Goal: Communication & Community: Answer question/provide support

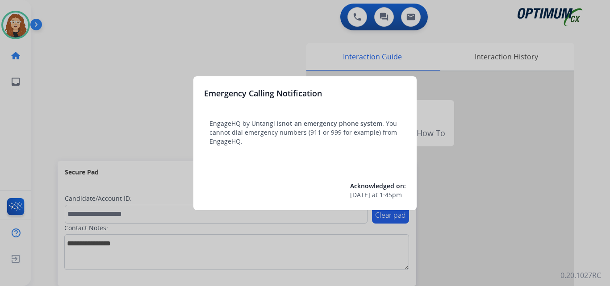
click at [147, 65] on div at bounding box center [305, 143] width 610 height 286
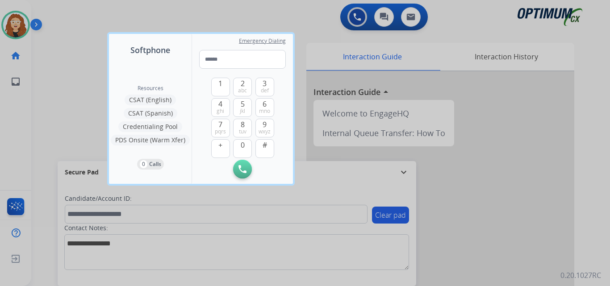
click at [88, 66] on div at bounding box center [305, 143] width 610 height 286
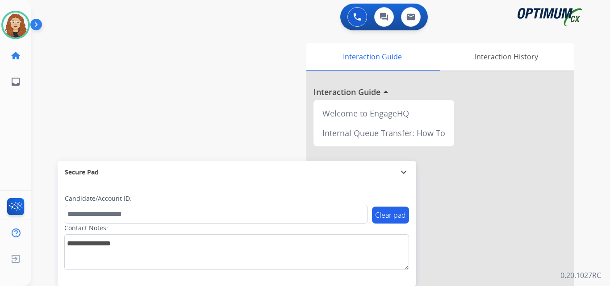
click at [48, 119] on div "swap_horiz Break voice bridge close_fullscreen Connect 3-Way Call merge_type Se…" at bounding box center [309, 218] width 557 height 372
click at [40, 70] on div "swap_horiz Break voice bridge close_fullscreen Connect 3-Way Call merge_type Se…" at bounding box center [309, 218] width 557 height 372
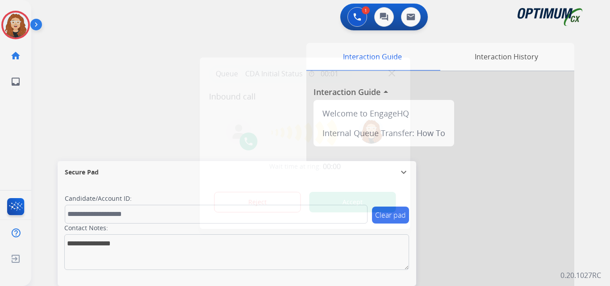
click at [62, 103] on div at bounding box center [305, 143] width 610 height 286
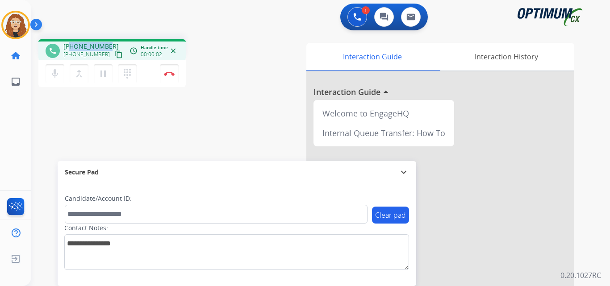
drag, startPoint x: 79, startPoint y: 44, endPoint x: 108, endPoint y: 43, distance: 29.5
click at [108, 43] on div "[PHONE_NUMBER] [PHONE_NUMBER] content_copy" at bounding box center [93, 51] width 61 height 18
copy span "3176929152"
click at [170, 77] on button "Disconnect" at bounding box center [169, 73] width 19 height 19
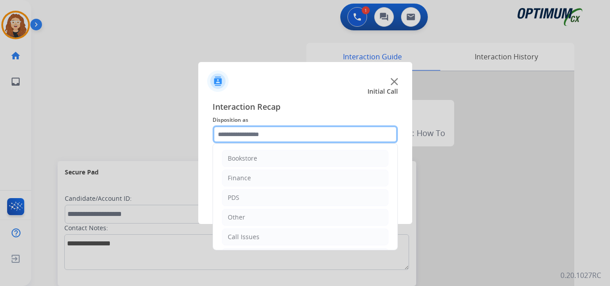
click at [253, 134] on input "text" at bounding box center [304, 134] width 185 height 18
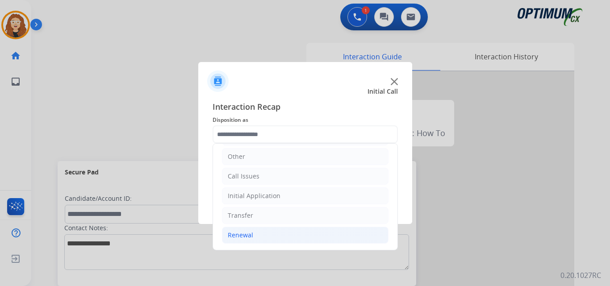
drag, startPoint x: 298, startPoint y: 234, endPoint x: 304, endPoint y: 233, distance: 6.3
click at [299, 233] on li "Renewal" at bounding box center [305, 235] width 166 height 17
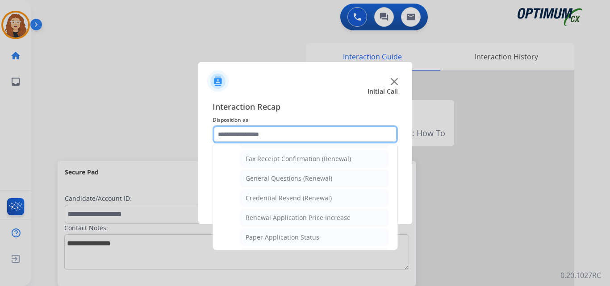
scroll to position [238, 0]
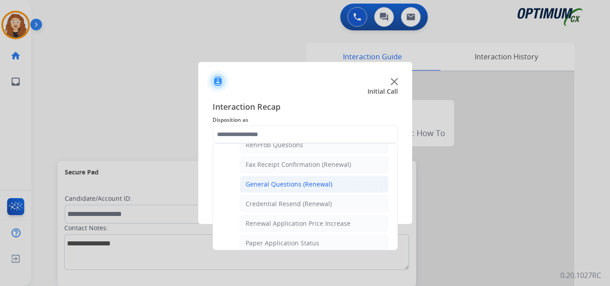
click at [316, 185] on div "General Questions (Renewal)" at bounding box center [288, 184] width 87 height 9
type input "**********"
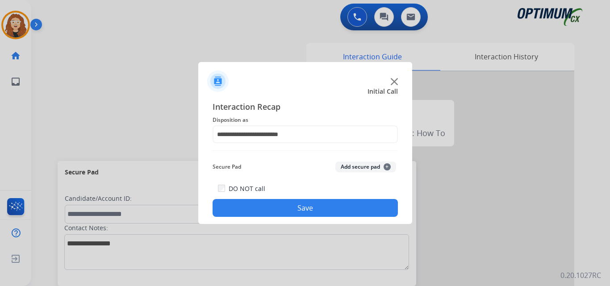
click at [291, 208] on button "Save" at bounding box center [304, 208] width 185 height 18
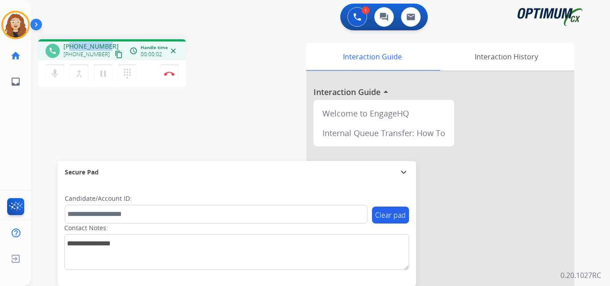
drag, startPoint x: 71, startPoint y: 45, endPoint x: 107, endPoint y: 43, distance: 36.2
click at [107, 43] on div "[PHONE_NUMBER] [PHONE_NUMBER] content_copy" at bounding box center [93, 51] width 61 height 18
copy span "3142493973"
click at [171, 76] on button "Disconnect" at bounding box center [169, 73] width 19 height 19
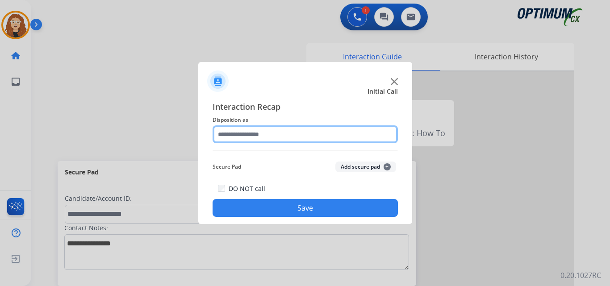
click at [240, 135] on input "text" at bounding box center [304, 134] width 185 height 18
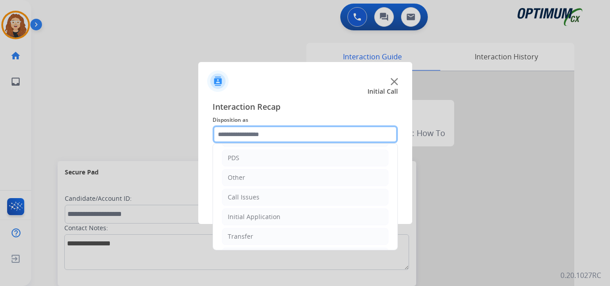
scroll to position [61, 0]
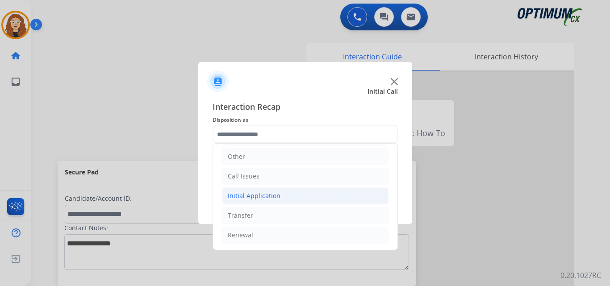
click at [261, 196] on div "Initial Application" at bounding box center [254, 195] width 53 height 9
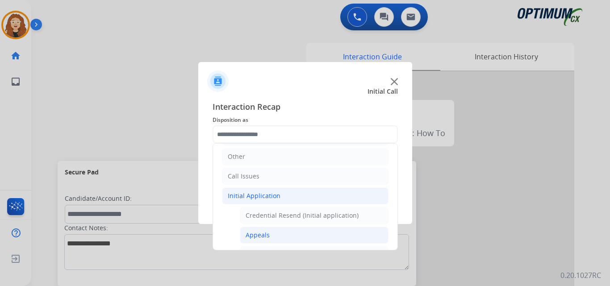
click at [258, 233] on div "Appeals" at bounding box center [257, 235] width 24 height 9
type input "*******"
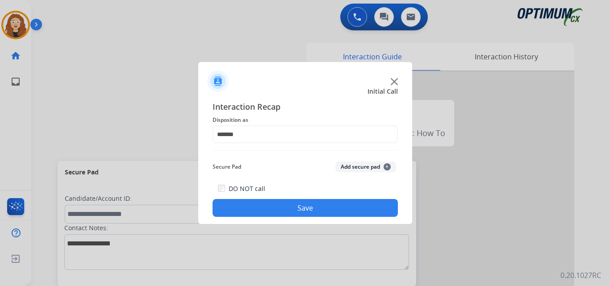
click at [259, 203] on button "Save" at bounding box center [304, 208] width 185 height 18
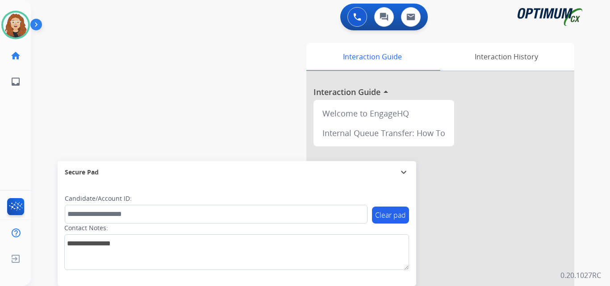
click at [56, 117] on div "swap_horiz Break voice bridge close_fullscreen Connect 3-Way Call merge_type Se…" at bounding box center [309, 218] width 557 height 372
click at [12, 25] on img at bounding box center [15, 24] width 25 height 25
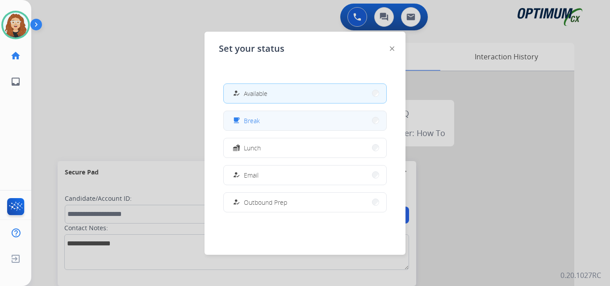
click at [253, 122] on span "Break" at bounding box center [252, 120] width 16 height 9
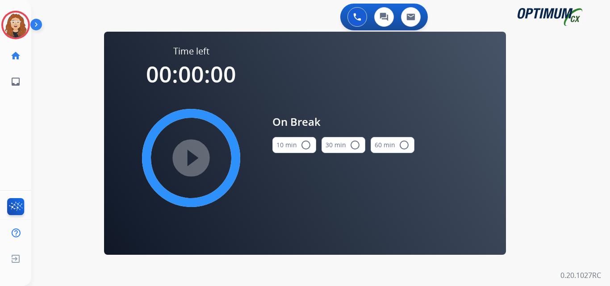
click at [303, 145] on mat-icon "radio_button_unchecked" at bounding box center [305, 145] width 11 height 11
click at [193, 154] on mat-icon "play_circle_filled" at bounding box center [191, 158] width 11 height 11
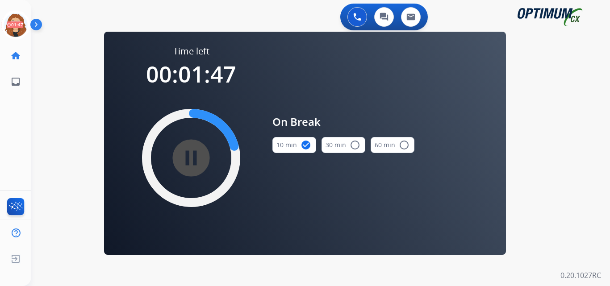
drag, startPoint x: 48, startPoint y: 89, endPoint x: 52, endPoint y: 83, distance: 6.7
click at [50, 87] on div "0 Voice Interactions 0 Chat Interactions 0 Email Interactions swap_horiz Break …" at bounding box center [320, 143] width 578 height 286
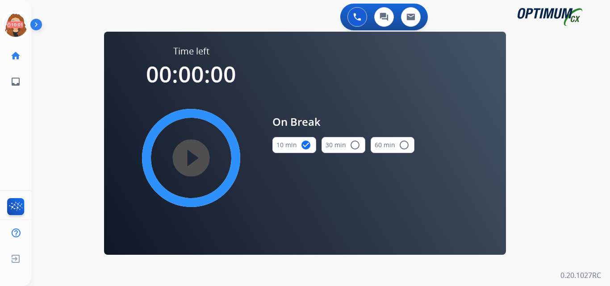
click at [58, 109] on div "0 Voice Interactions 0 Chat Interactions 0 Email Interactions swap_horiz Break …" at bounding box center [320, 143] width 578 height 286
click at [12, 25] on icon at bounding box center [15, 25] width 29 height 29
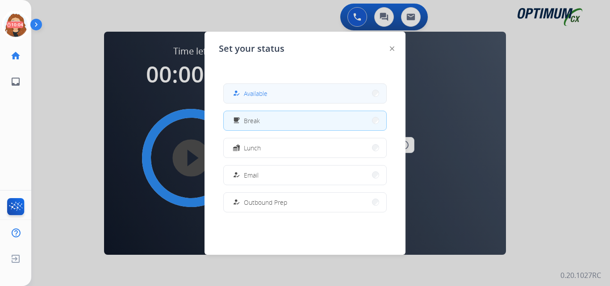
click at [266, 96] on span "Available" at bounding box center [256, 93] width 24 height 9
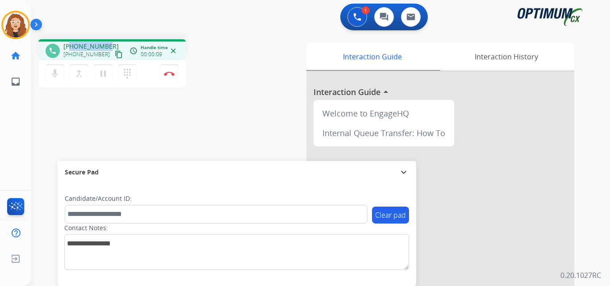
drag, startPoint x: 72, startPoint y: 44, endPoint x: 107, endPoint y: 40, distance: 35.0
click at [108, 40] on div "phone [PHONE_NUMBER] [PHONE_NUMBER] content_copy access_time Call metrics Queue…" at bounding box center [111, 49] width 147 height 21
copy span "6783497543"
click at [169, 74] on img at bounding box center [169, 73] width 11 height 4
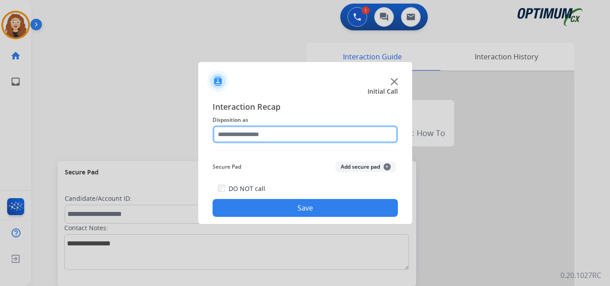
click at [237, 133] on input "text" at bounding box center [304, 134] width 185 height 18
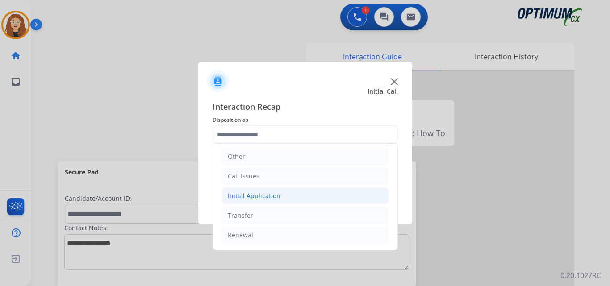
click at [271, 196] on div "Initial Application" at bounding box center [254, 195] width 53 height 9
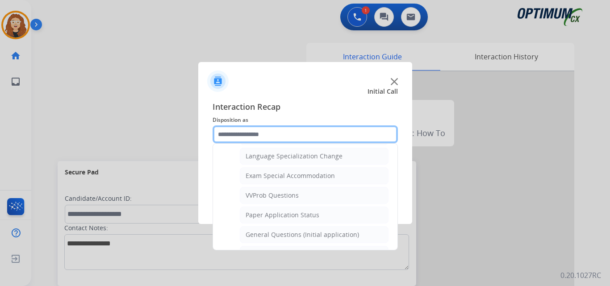
scroll to position [459, 0]
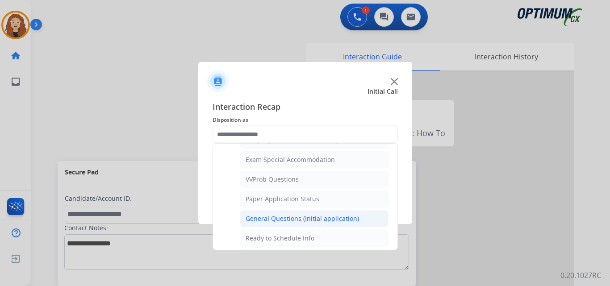
click at [349, 218] on div "General Questions (Initial application)" at bounding box center [301, 218] width 113 height 9
type input "**********"
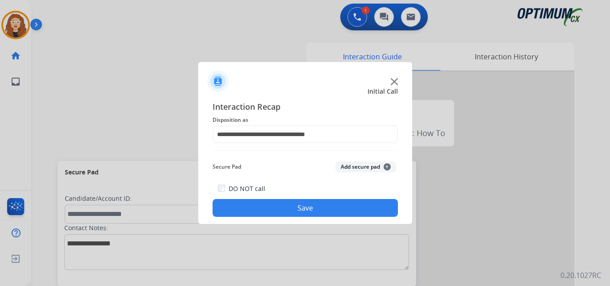
click at [332, 210] on button "Save" at bounding box center [304, 208] width 185 height 18
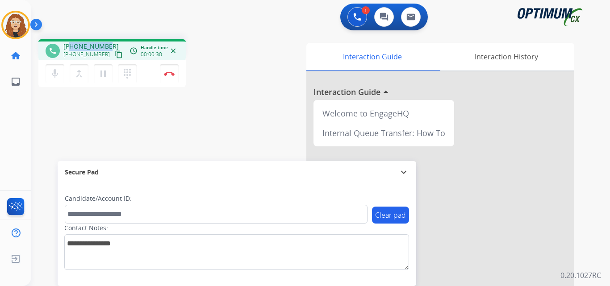
drag, startPoint x: 71, startPoint y: 46, endPoint x: 107, endPoint y: 43, distance: 36.2
click at [107, 43] on div "[PHONE_NUMBER] [PHONE_NUMBER] content_copy" at bounding box center [93, 51] width 61 height 18
copy span "9045770135"
click at [170, 73] on img at bounding box center [169, 73] width 11 height 4
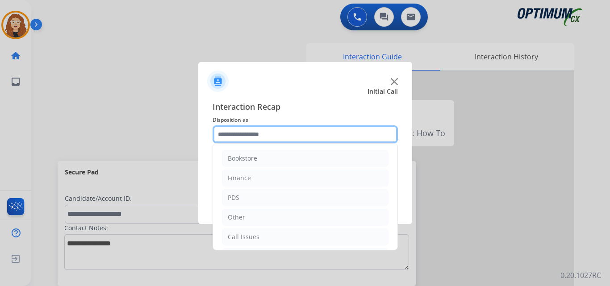
click at [239, 133] on input "text" at bounding box center [304, 134] width 185 height 18
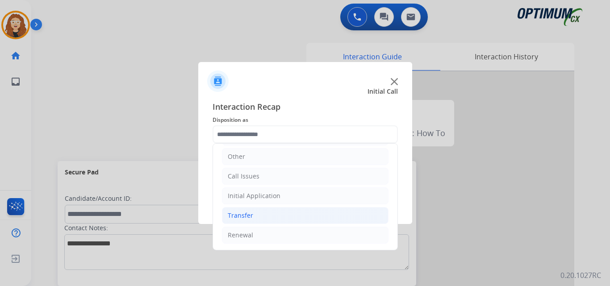
drag, startPoint x: 261, startPoint y: 236, endPoint x: 343, endPoint y: 221, distance: 83.9
click at [262, 236] on li "Renewal" at bounding box center [305, 235] width 166 height 17
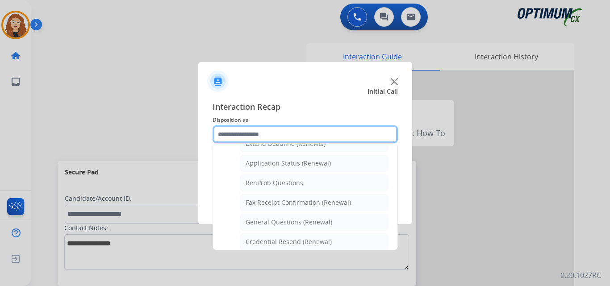
scroll to position [214, 0]
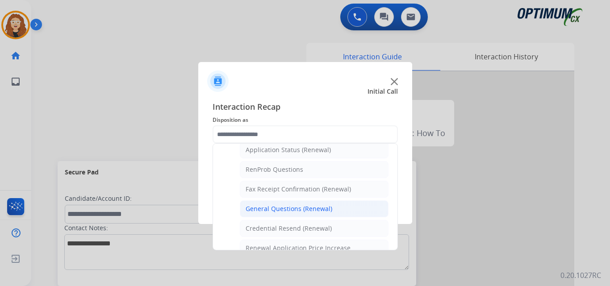
click at [333, 208] on li "General Questions (Renewal)" at bounding box center [314, 208] width 149 height 17
type input "**********"
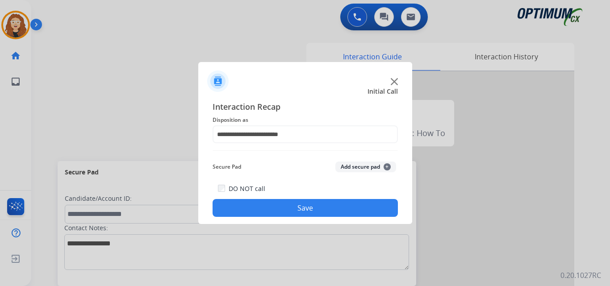
click at [324, 210] on button "Save" at bounding box center [304, 208] width 185 height 18
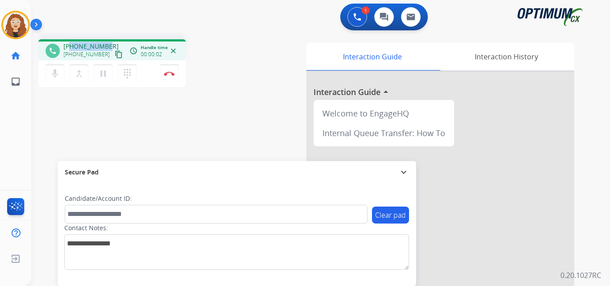
drag, startPoint x: 71, startPoint y: 45, endPoint x: 107, endPoint y: 40, distance: 36.0
click at [107, 40] on div "phone [PHONE_NUMBER] [PHONE_NUMBER] content_copy access_time Call metrics Queue…" at bounding box center [111, 49] width 147 height 21
copy span "8139285008"
click at [170, 77] on button "Disconnect" at bounding box center [169, 73] width 19 height 19
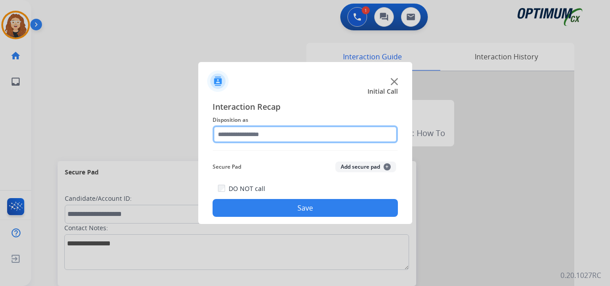
click at [239, 131] on input "text" at bounding box center [304, 134] width 185 height 18
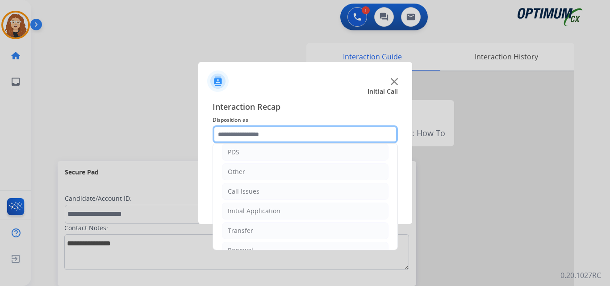
scroll to position [61, 0]
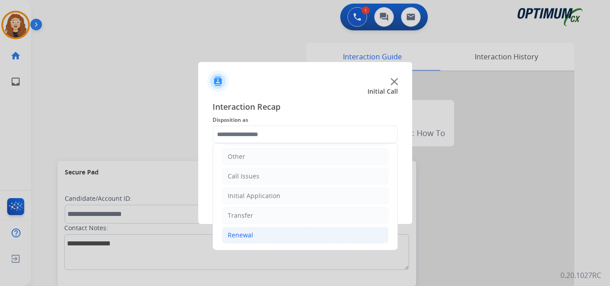
drag, startPoint x: 252, startPoint y: 233, endPoint x: 286, endPoint y: 234, distance: 34.4
click at [253, 233] on li "Renewal" at bounding box center [305, 235] width 166 height 17
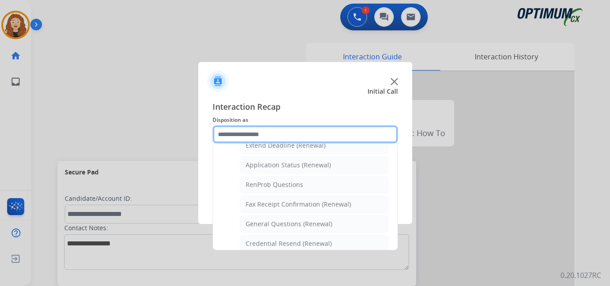
scroll to position [201, 0]
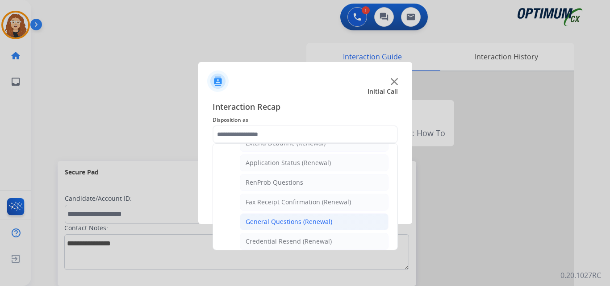
click at [334, 222] on li "General Questions (Renewal)" at bounding box center [314, 221] width 149 height 17
type input "**********"
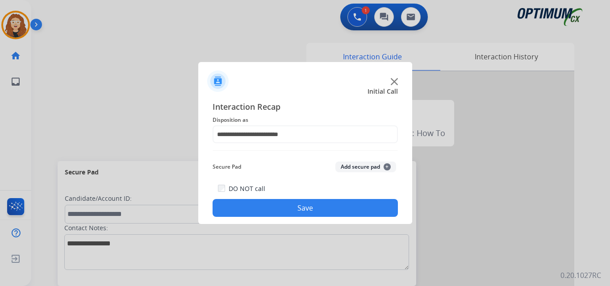
click at [311, 208] on button "Save" at bounding box center [304, 208] width 185 height 18
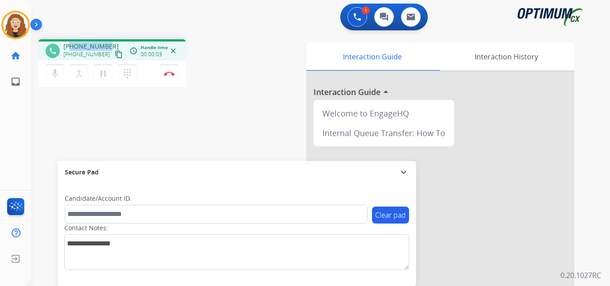
drag, startPoint x: 71, startPoint y: 45, endPoint x: 108, endPoint y: 40, distance: 38.2
click at [108, 40] on div "phone [PHONE_NUMBER] [PHONE_NUMBER] content_copy access_time Call metrics Queue…" at bounding box center [111, 49] width 147 height 21
copy span "6469947000"
click at [171, 73] on img at bounding box center [169, 73] width 11 height 4
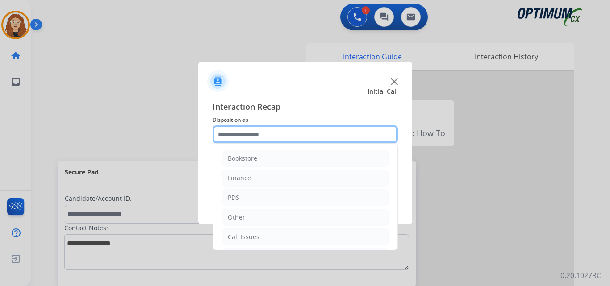
click at [270, 135] on input "text" at bounding box center [304, 134] width 185 height 18
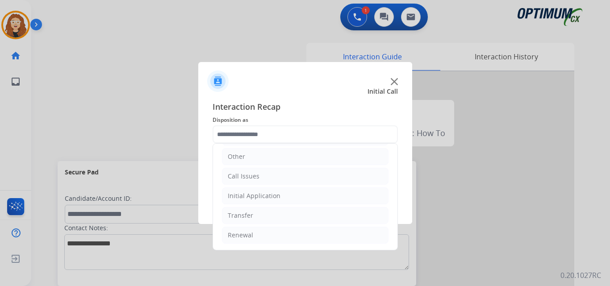
drag, startPoint x: 278, startPoint y: 195, endPoint x: 308, endPoint y: 205, distance: 31.5
click at [278, 195] on li "Initial Application" at bounding box center [305, 195] width 166 height 17
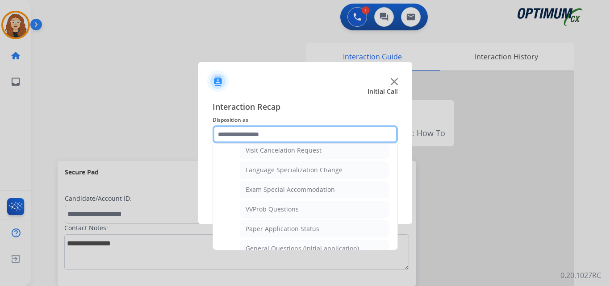
scroll to position [448, 0]
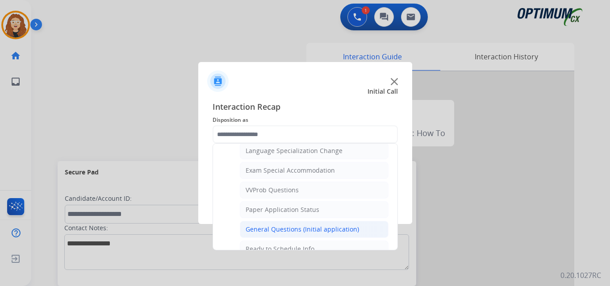
click at [341, 232] on div "General Questions (Initial application)" at bounding box center [301, 229] width 113 height 9
type input "**********"
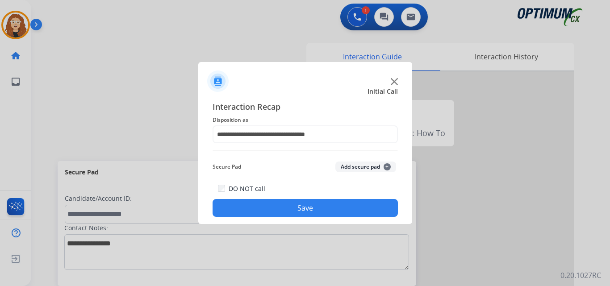
click at [267, 206] on button "Save" at bounding box center [304, 208] width 185 height 18
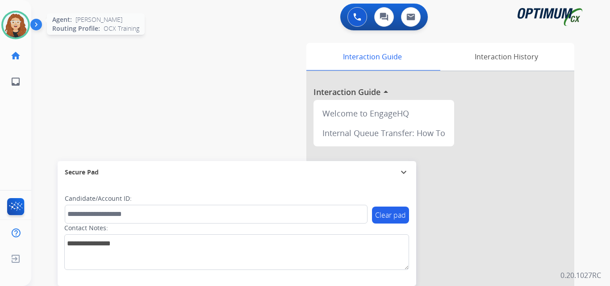
click at [12, 22] on img at bounding box center [15, 24] width 25 height 25
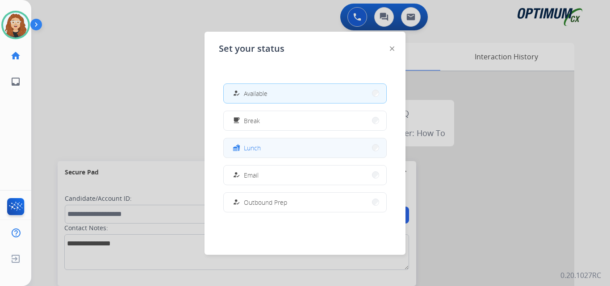
click at [264, 146] on button "fastfood Lunch" at bounding box center [305, 147] width 162 height 19
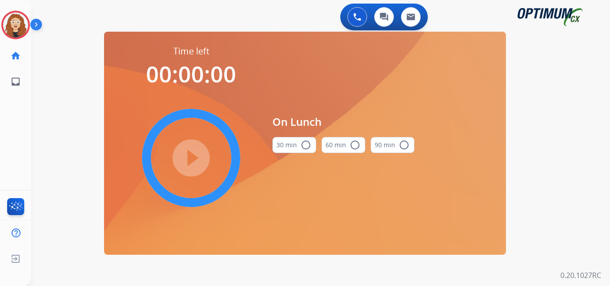
click at [305, 146] on mat-icon "radio_button_unchecked" at bounding box center [305, 145] width 11 height 11
click at [186, 159] on mat-icon "play_circle_filled" at bounding box center [191, 158] width 11 height 11
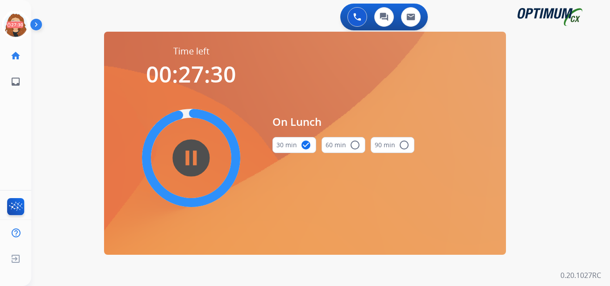
click at [39, 108] on div "0 Voice Interactions 0 Chat Interactions 0 Email Interactions swap_horiz Break …" at bounding box center [320, 143] width 578 height 286
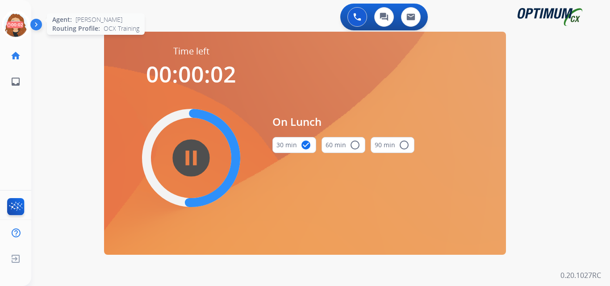
click at [17, 29] on icon at bounding box center [15, 25] width 29 height 29
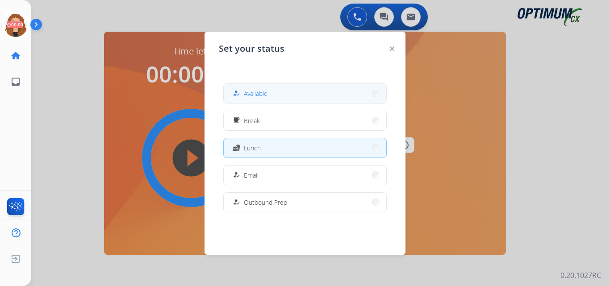
click at [305, 97] on button "how_to_reg Available" at bounding box center [305, 93] width 162 height 19
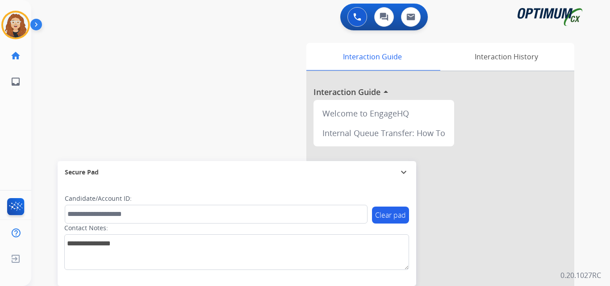
click at [58, 83] on div "swap_horiz Break voice bridge close_fullscreen Connect 3-Way Call merge_type Se…" at bounding box center [309, 218] width 557 height 372
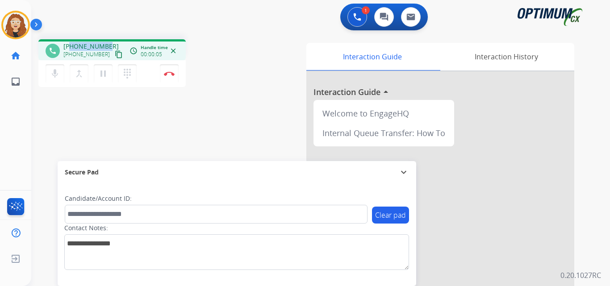
drag, startPoint x: 73, startPoint y: 45, endPoint x: 106, endPoint y: 40, distance: 33.5
click at [106, 41] on div "phone [PHONE_NUMBER] [PHONE_NUMBER] content_copy access_time Call metrics Queue…" at bounding box center [111, 49] width 147 height 21
copy span "3143390923"
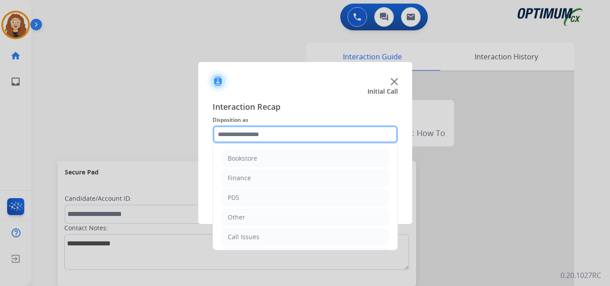
click at [264, 136] on input "text" at bounding box center [304, 134] width 185 height 18
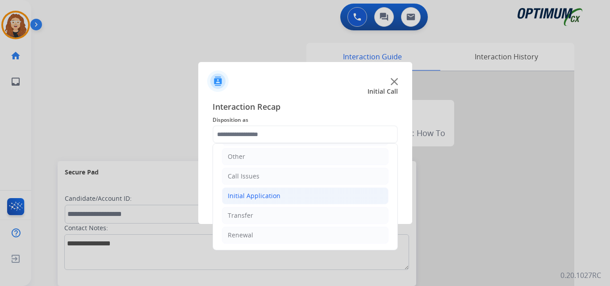
click at [270, 198] on div "Initial Application" at bounding box center [254, 195] width 53 height 9
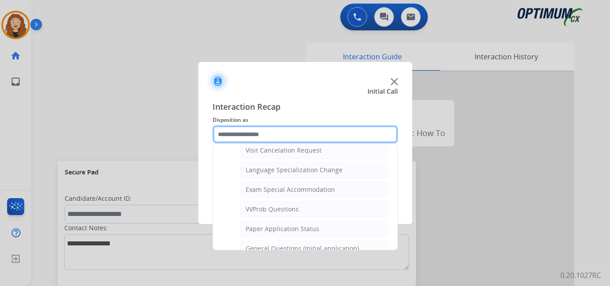
scroll to position [459, 0]
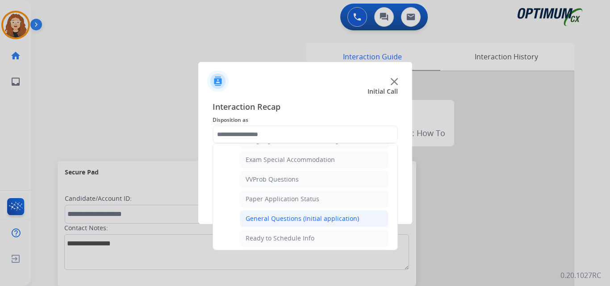
click at [351, 220] on div "General Questions (Initial application)" at bounding box center [301, 218] width 113 height 9
type input "**********"
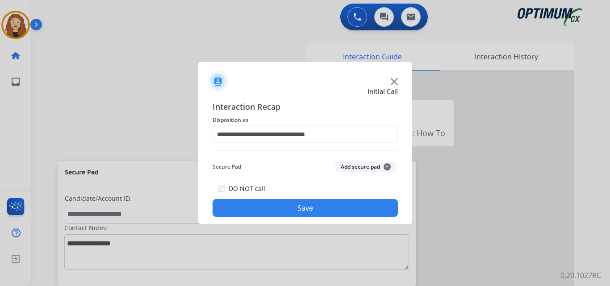
click at [332, 209] on button "Save" at bounding box center [304, 208] width 185 height 18
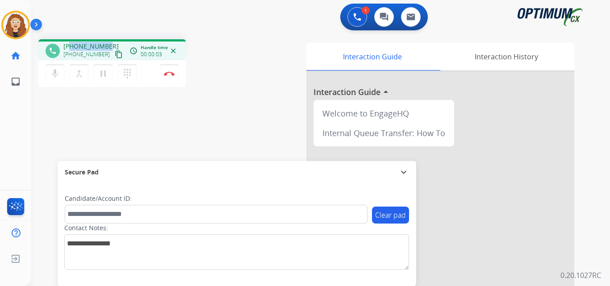
drag, startPoint x: 71, startPoint y: 45, endPoint x: 107, endPoint y: 43, distance: 36.2
click at [107, 43] on div "[PHONE_NUMBER] [PHONE_NUMBER] content_copy" at bounding box center [93, 51] width 61 height 18
copy span "8572470264"
click at [170, 74] on img at bounding box center [169, 73] width 11 height 4
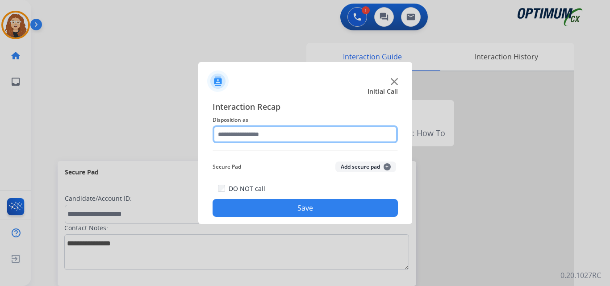
click at [236, 134] on input "text" at bounding box center [304, 134] width 185 height 18
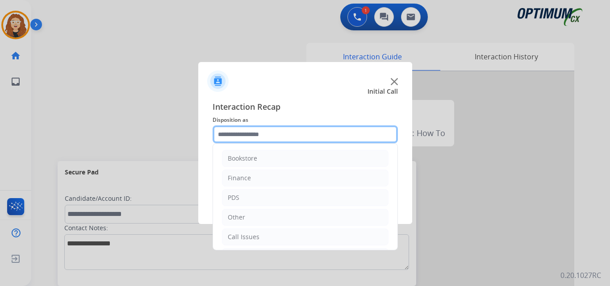
scroll to position [61, 0]
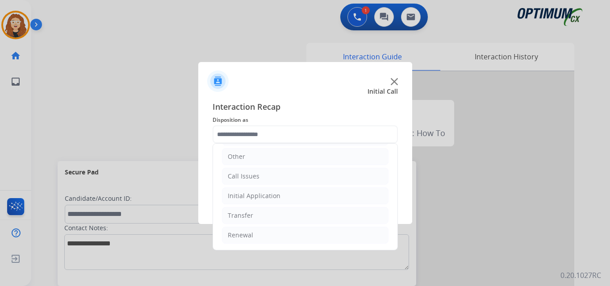
drag, startPoint x: 287, startPoint y: 239, endPoint x: 351, endPoint y: 206, distance: 72.0
click at [288, 239] on li "Renewal" at bounding box center [305, 235] width 166 height 17
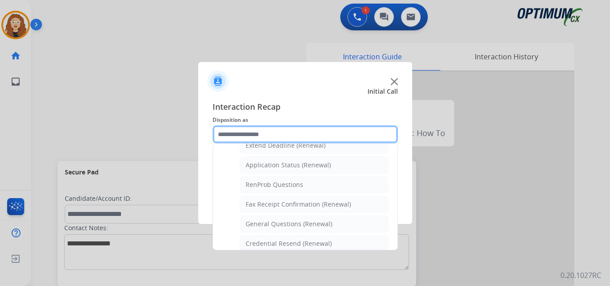
scroll to position [210, 0]
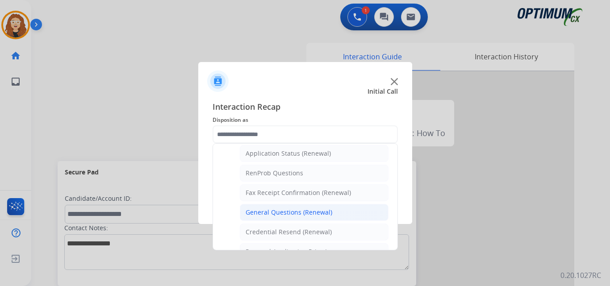
click at [327, 215] on div "General Questions (Renewal)" at bounding box center [288, 212] width 87 height 9
type input "**********"
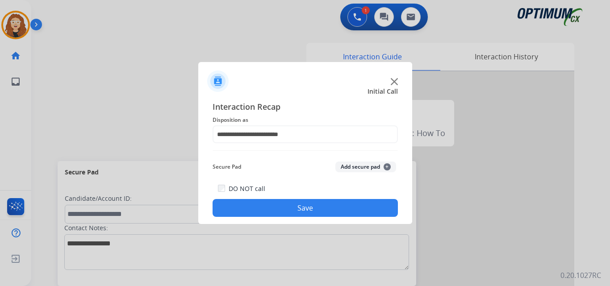
click at [315, 206] on button "Save" at bounding box center [304, 208] width 185 height 18
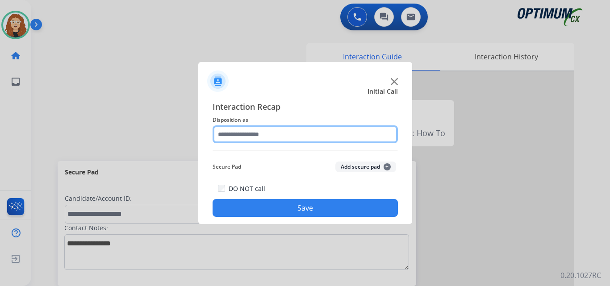
click at [241, 134] on input "text" at bounding box center [304, 134] width 185 height 18
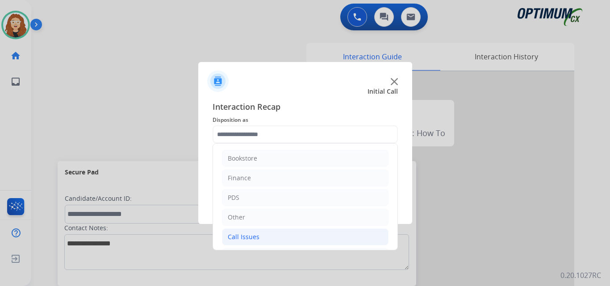
click at [266, 236] on li "Call Issues" at bounding box center [305, 236] width 166 height 17
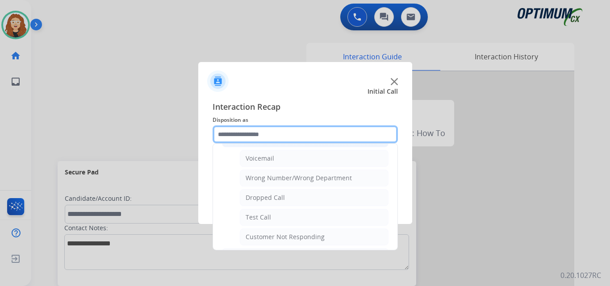
scroll to position [101, 0]
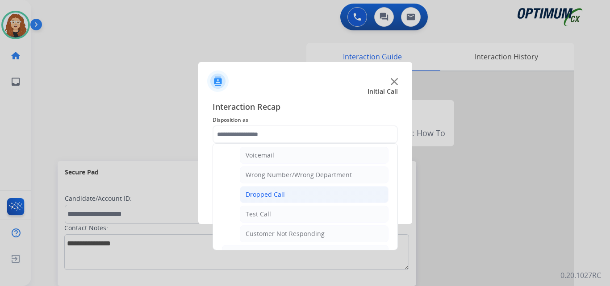
click at [278, 197] on div "Dropped Call" at bounding box center [264, 194] width 39 height 9
type input "**********"
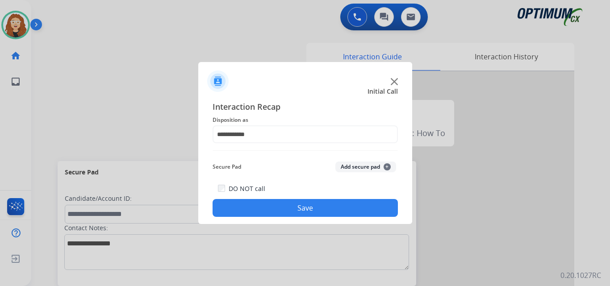
click at [279, 208] on button "Save" at bounding box center [304, 208] width 185 height 18
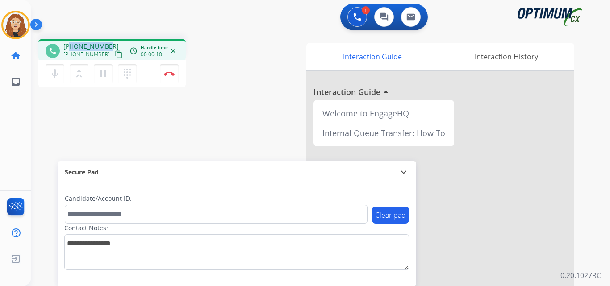
drag, startPoint x: 71, startPoint y: 43, endPoint x: 113, endPoint y: 41, distance: 42.0
click at [113, 41] on div "phone [PHONE_NUMBER] [PHONE_NUMBER] content_copy access_time Call metrics Queue…" at bounding box center [111, 49] width 147 height 21
copy span "7865489257"
click at [168, 74] on img at bounding box center [169, 73] width 11 height 4
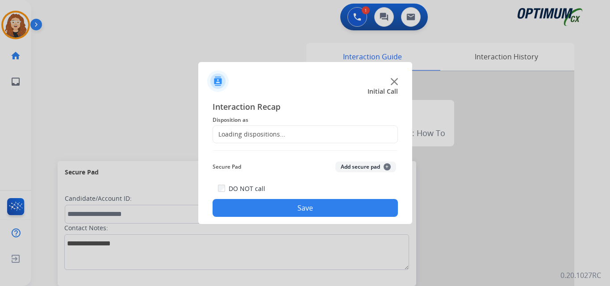
click at [257, 129] on div "Loading dispositions..." at bounding box center [304, 134] width 185 height 18
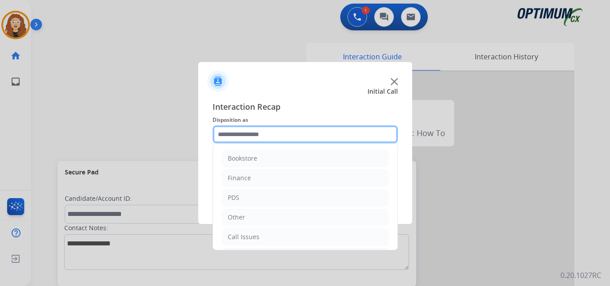
click at [258, 134] on input "text" at bounding box center [304, 134] width 185 height 18
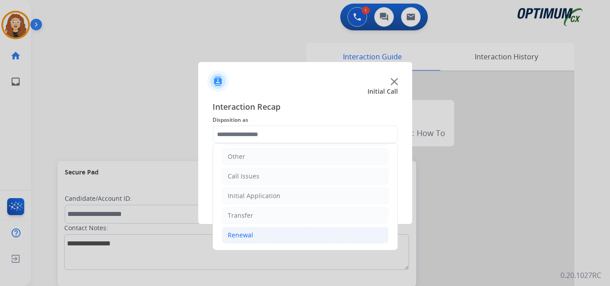
click at [290, 231] on li "Renewal" at bounding box center [305, 235] width 166 height 17
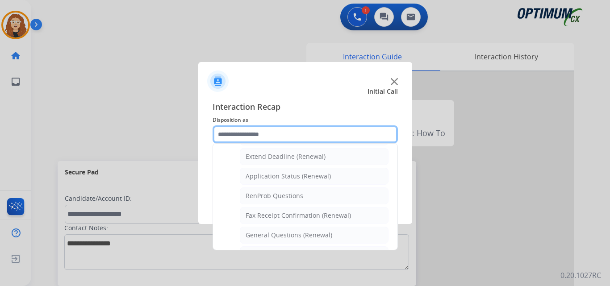
scroll to position [220, 0]
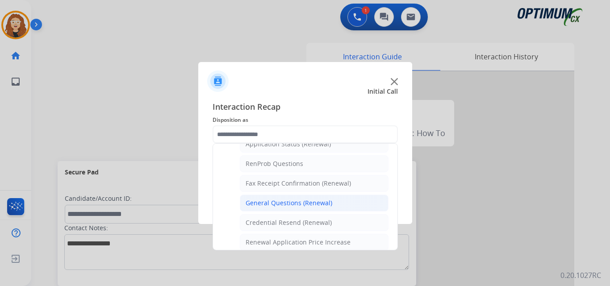
click at [336, 203] on li "General Questions (Renewal)" at bounding box center [314, 203] width 149 height 17
type input "**********"
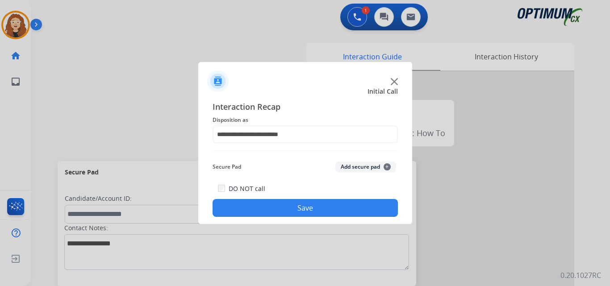
click at [320, 212] on button "Save" at bounding box center [304, 208] width 185 height 18
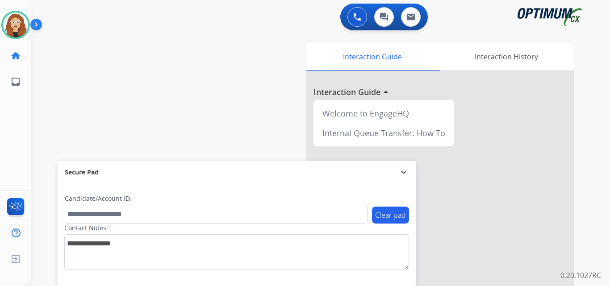
click at [165, 70] on div "swap_horiz Break voice bridge close_fullscreen Connect 3-Way Call merge_type Se…" at bounding box center [309, 218] width 557 height 372
click at [105, 44] on div at bounding box center [305, 143] width 610 height 286
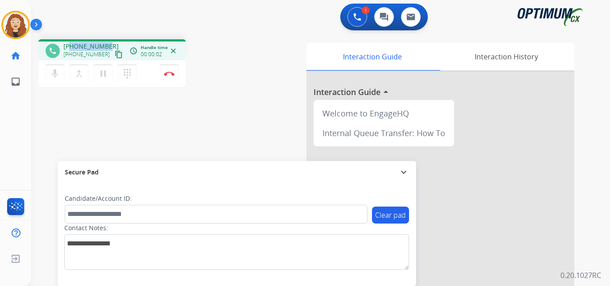
drag, startPoint x: 71, startPoint y: 46, endPoint x: 108, endPoint y: 42, distance: 37.8
click at [108, 43] on div "[PHONE_NUMBER] [PHONE_NUMBER] content_copy" at bounding box center [93, 51] width 61 height 18
copy span "2408727434"
click at [173, 79] on button "Disconnect" at bounding box center [169, 73] width 19 height 19
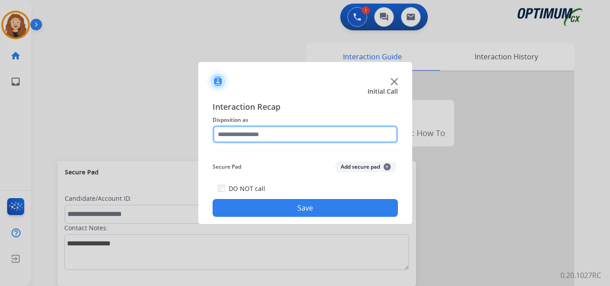
click at [240, 133] on input "text" at bounding box center [304, 134] width 185 height 18
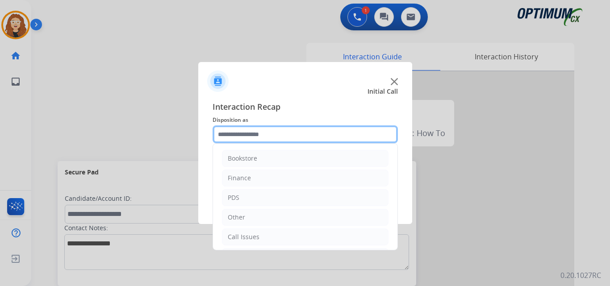
scroll to position [61, 0]
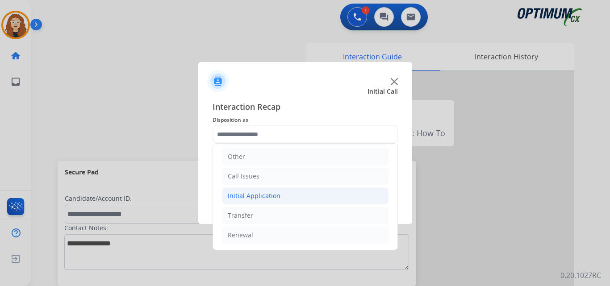
drag, startPoint x: 257, startPoint y: 197, endPoint x: 274, endPoint y: 201, distance: 16.5
click at [257, 196] on div "Initial Application" at bounding box center [254, 195] width 53 height 9
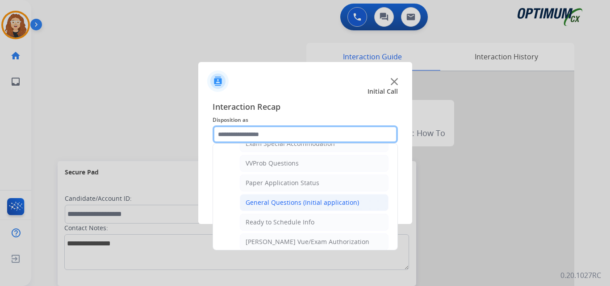
scroll to position [476, 0]
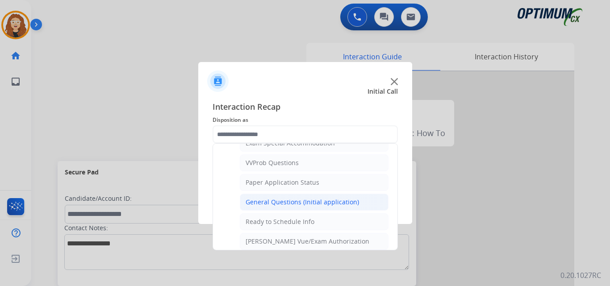
click at [335, 202] on div "General Questions (Initial application)" at bounding box center [301, 202] width 113 height 9
type input "**********"
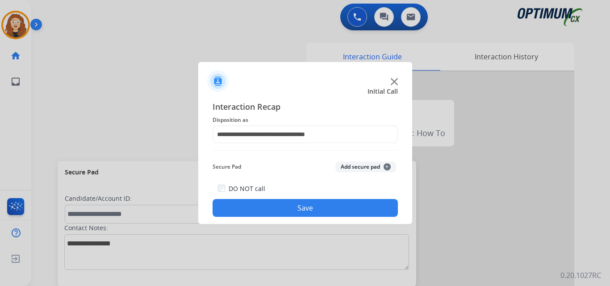
click at [322, 202] on button "Save" at bounding box center [304, 208] width 185 height 18
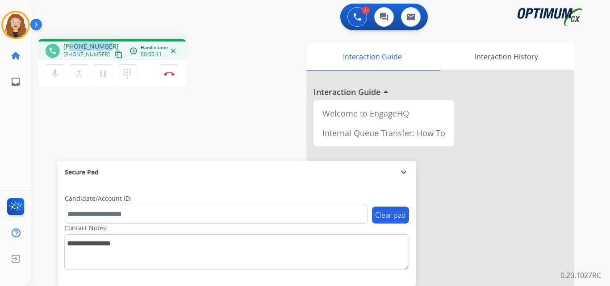
drag, startPoint x: 71, startPoint y: 46, endPoint x: 104, endPoint y: 42, distance: 33.7
click at [106, 42] on div "phone [PHONE_NUMBER] [PHONE_NUMBER] content_copy access_time Call metrics Queue…" at bounding box center [111, 49] width 147 height 21
click at [171, 74] on img at bounding box center [169, 73] width 11 height 4
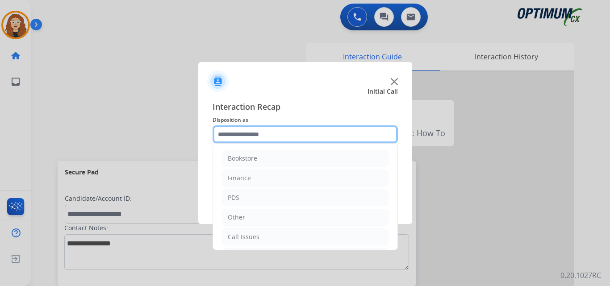
click at [245, 133] on input "text" at bounding box center [304, 134] width 185 height 18
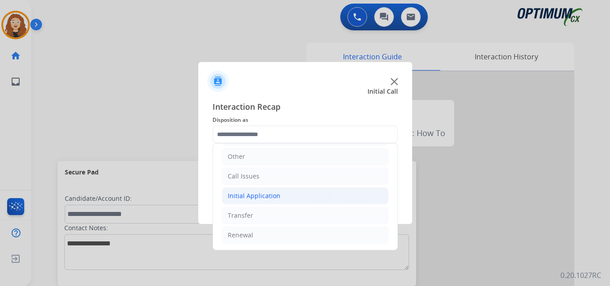
click at [278, 194] on li "Initial Application" at bounding box center [305, 195] width 166 height 17
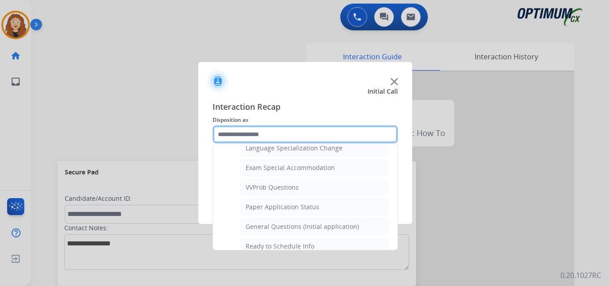
scroll to position [457, 0]
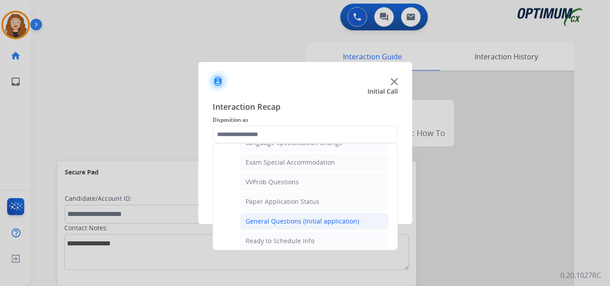
click at [350, 220] on div "General Questions (Initial application)" at bounding box center [301, 221] width 113 height 9
type input "**********"
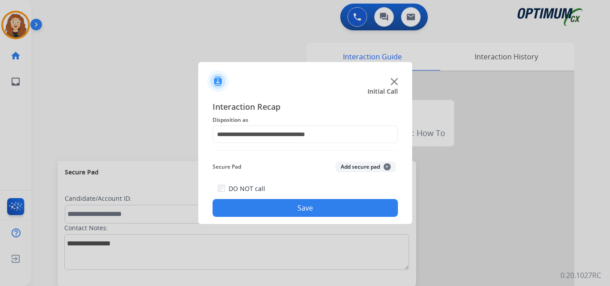
click at [336, 208] on button "Save" at bounding box center [304, 208] width 185 height 18
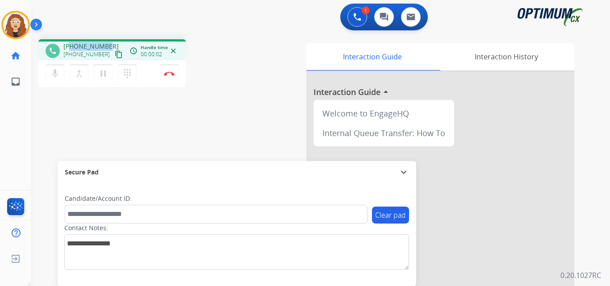
drag, startPoint x: 71, startPoint y: 46, endPoint x: 105, endPoint y: 45, distance: 33.9
click at [107, 45] on div "[PHONE_NUMBER] [PHONE_NUMBER] content_copy" at bounding box center [93, 51] width 61 height 18
click at [173, 77] on button "Disconnect" at bounding box center [169, 73] width 19 height 19
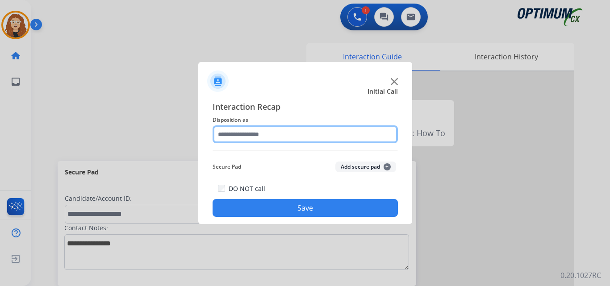
click at [236, 133] on input "text" at bounding box center [304, 134] width 185 height 18
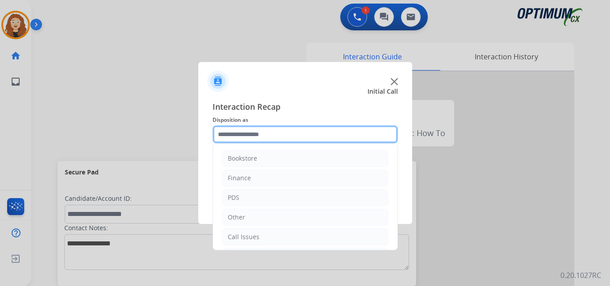
scroll to position [58, 0]
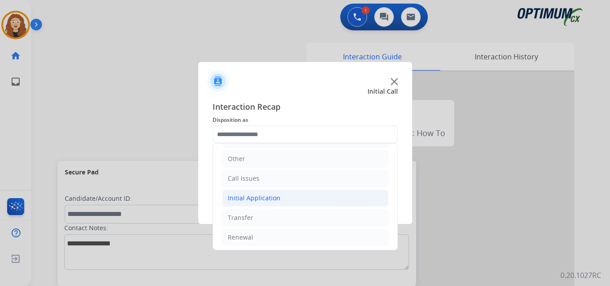
click at [279, 199] on li "Initial Application" at bounding box center [305, 198] width 166 height 17
click at [274, 236] on li "Appeals" at bounding box center [314, 237] width 149 height 17
type input "*******"
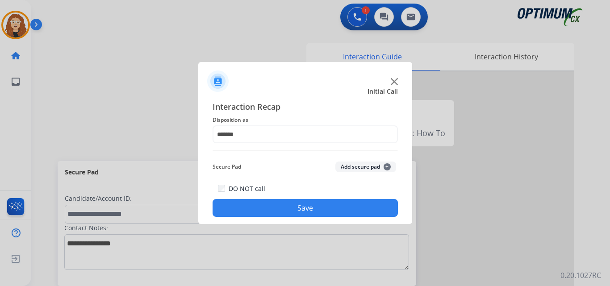
click at [323, 210] on button "Save" at bounding box center [304, 208] width 185 height 18
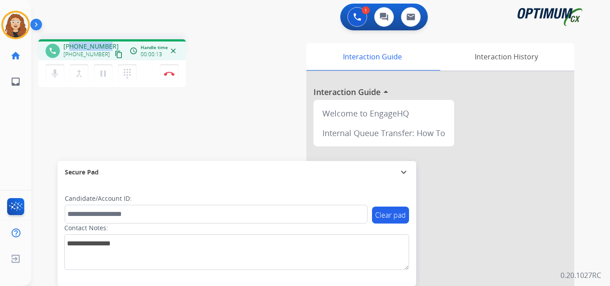
drag, startPoint x: 72, startPoint y: 47, endPoint x: 105, endPoint y: 42, distance: 33.4
click at [109, 42] on div "[PHONE_NUMBER] [PHONE_NUMBER] content_copy" at bounding box center [93, 51] width 61 height 18
click at [173, 76] on button "Disconnect" at bounding box center [169, 73] width 19 height 19
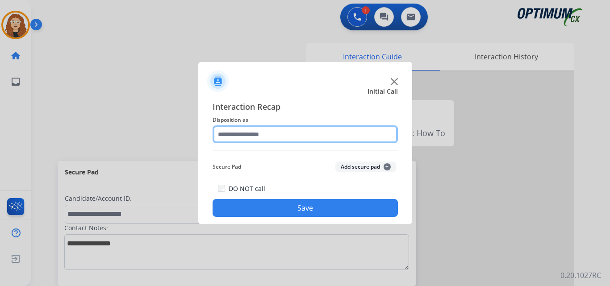
drag, startPoint x: 245, startPoint y: 125, endPoint x: 245, endPoint y: 130, distance: 4.9
click at [245, 130] on input "text" at bounding box center [304, 134] width 185 height 18
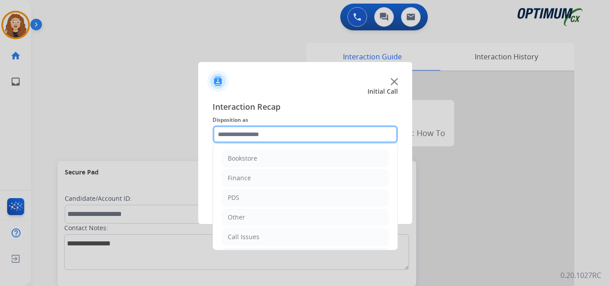
scroll to position [61, 0]
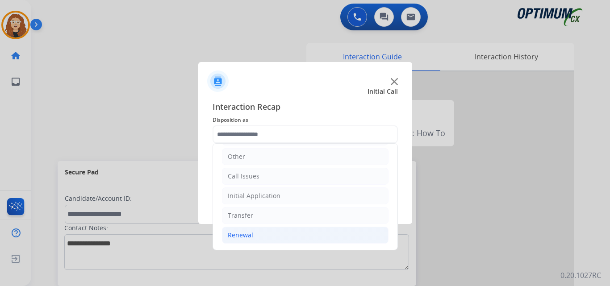
click at [286, 240] on li "Renewal" at bounding box center [305, 235] width 166 height 17
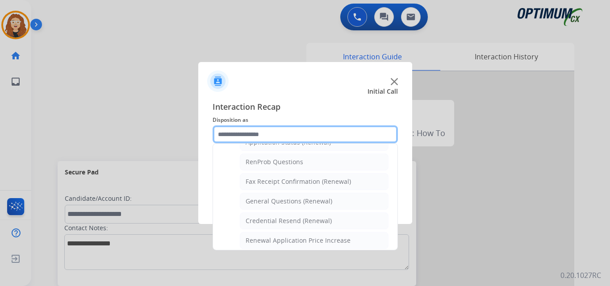
scroll to position [223, 0]
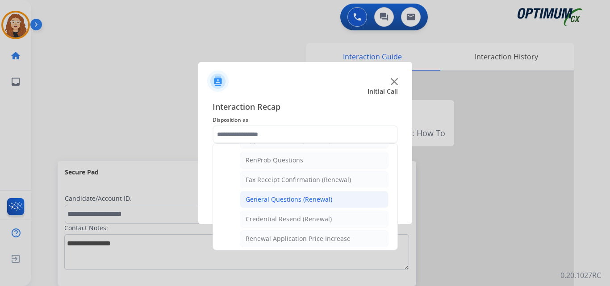
click at [318, 203] on div "General Questions (Renewal)" at bounding box center [288, 199] width 87 height 9
type input "**********"
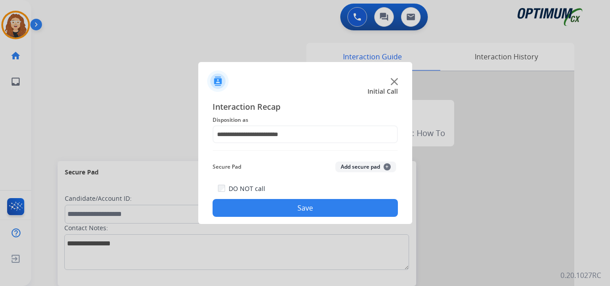
click at [316, 203] on button "Save" at bounding box center [304, 208] width 185 height 18
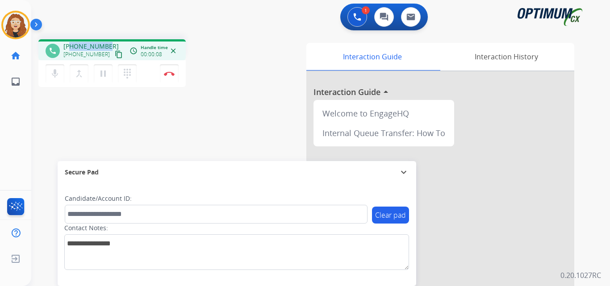
drag, startPoint x: 71, startPoint y: 47, endPoint x: 107, endPoint y: 44, distance: 35.4
click at [107, 44] on div "[PHONE_NUMBER] [PHONE_NUMBER] content_copy" at bounding box center [93, 51] width 61 height 18
click at [169, 75] on img at bounding box center [169, 73] width 11 height 4
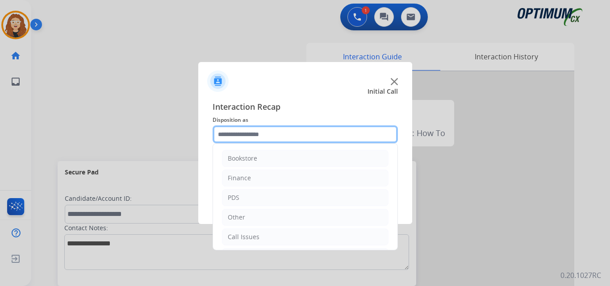
click at [238, 133] on input "text" at bounding box center [304, 134] width 185 height 18
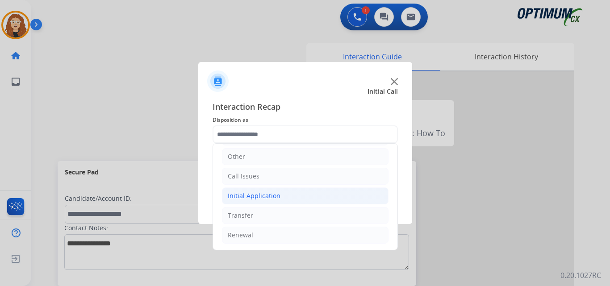
click at [277, 192] on div "Initial Application" at bounding box center [254, 195] width 53 height 9
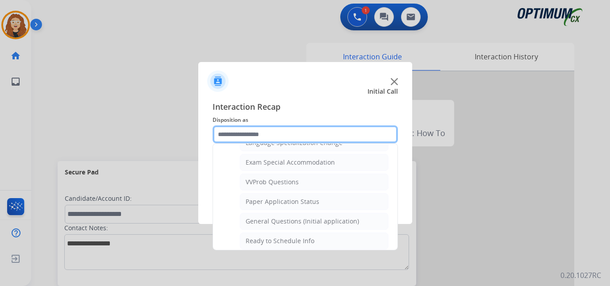
scroll to position [460, 0]
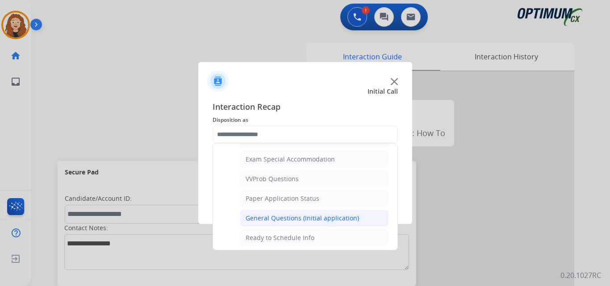
click at [339, 216] on div "General Questions (Initial application)" at bounding box center [301, 218] width 113 height 9
type input "**********"
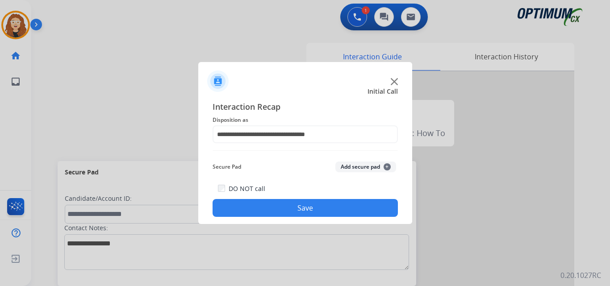
click at [322, 213] on button "Save" at bounding box center [304, 208] width 185 height 18
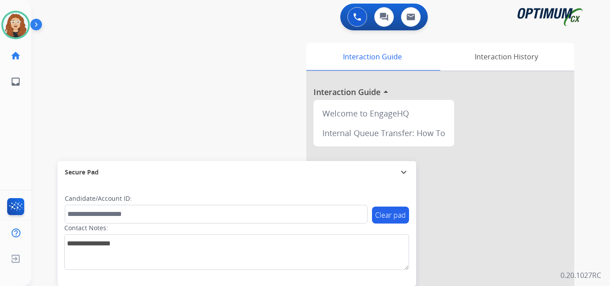
click at [43, 83] on div "swap_horiz Break voice bridge close_fullscreen Connect 3-Way Call merge_type Se…" at bounding box center [309, 218] width 557 height 372
click at [16, 22] on img at bounding box center [15, 24] width 25 height 25
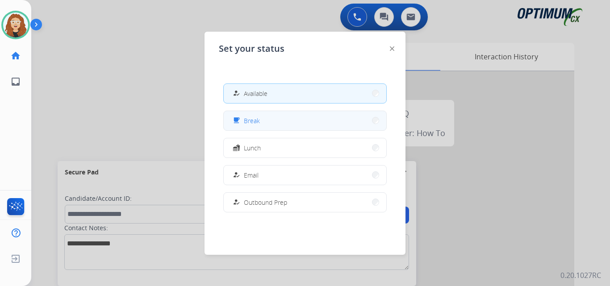
click at [307, 124] on button "free_breakfast Break" at bounding box center [305, 120] width 162 height 19
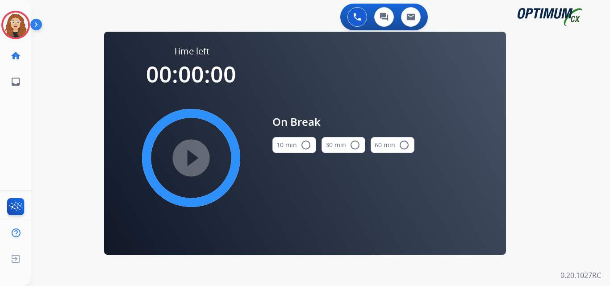
click at [305, 145] on mat-icon "radio_button_unchecked" at bounding box center [305, 145] width 11 height 11
click at [53, 94] on div "0 Voice Interactions 0 Chat Interactions 0 Email Interactions swap_horiz Break …" at bounding box center [320, 143] width 578 height 286
click at [196, 153] on mat-icon "play_circle_filled" at bounding box center [191, 158] width 11 height 11
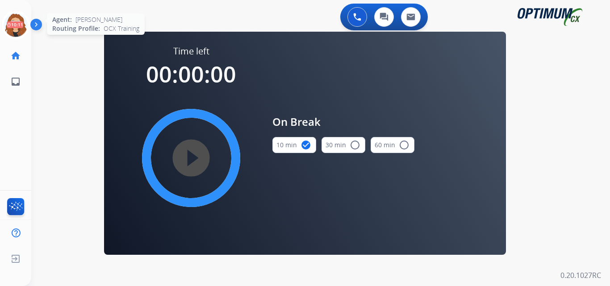
click at [21, 21] on icon at bounding box center [15, 25] width 29 height 29
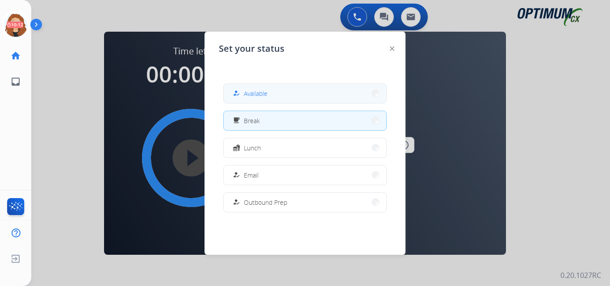
click at [296, 92] on button "how_to_reg Available" at bounding box center [305, 93] width 162 height 19
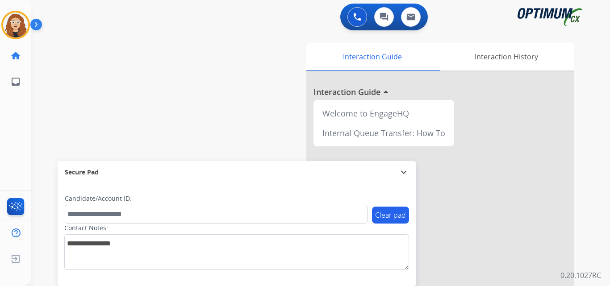
click at [61, 112] on div "swap_horiz Break voice bridge close_fullscreen Connect 3-Way Call merge_type Se…" at bounding box center [309, 218] width 557 height 372
click at [57, 88] on div "swap_horiz Break voice bridge close_fullscreen Connect 3-Way Call merge_type Se…" at bounding box center [309, 218] width 557 height 372
click at [609, 0] on html "Outbound call Quit Outbound call Quit Schedule interaction + Add to my list Cus…" at bounding box center [305, 143] width 610 height 286
click at [609, 48] on div "0 Voice Interactions 0 Chat Interactions 0 Email Interactions swap_horiz Break …" at bounding box center [320, 143] width 578 height 286
click at [412, 0] on html "Outbound call Quit Outbound call Quit Schedule interaction + Add to my list Cus…" at bounding box center [305, 143] width 610 height 286
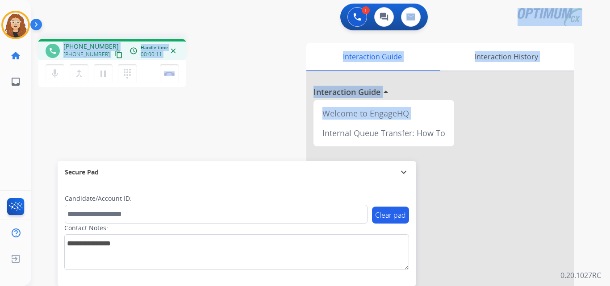
click at [216, 43] on div "phone [PHONE_NUMBER] [PHONE_NUMBER] content_copy access_time Call metrics Queue…" at bounding box center [148, 64] width 220 height 50
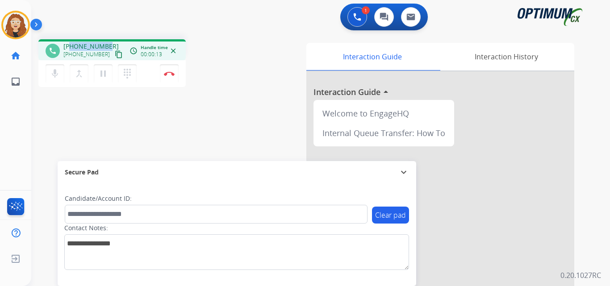
drag, startPoint x: 71, startPoint y: 46, endPoint x: 109, endPoint y: 42, distance: 38.2
click at [110, 42] on div "[PHONE_NUMBER] [PHONE_NUMBER] content_copy" at bounding box center [93, 51] width 61 height 18
click at [170, 72] on img at bounding box center [169, 73] width 11 height 4
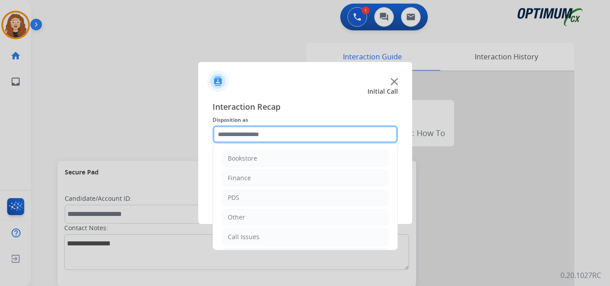
click at [258, 132] on input "text" at bounding box center [304, 134] width 185 height 18
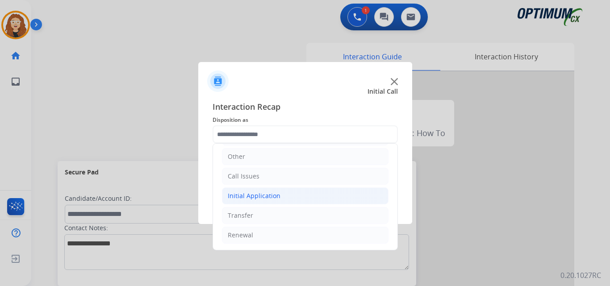
click at [248, 193] on div "Initial Application" at bounding box center [254, 195] width 53 height 9
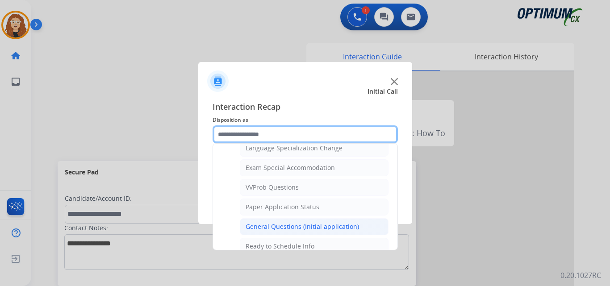
scroll to position [457, 0]
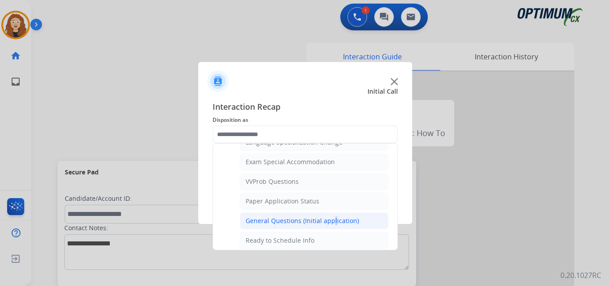
click at [330, 220] on div "General Questions (Initial application)" at bounding box center [301, 220] width 113 height 9
type input "**********"
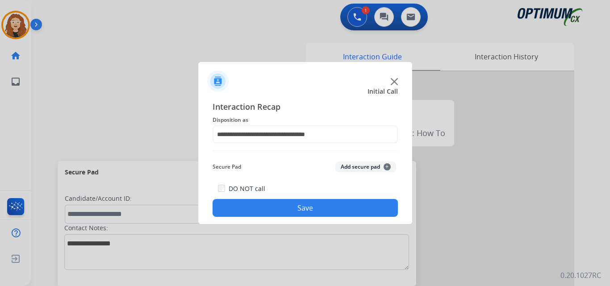
click at [316, 202] on button "Save" at bounding box center [304, 208] width 185 height 18
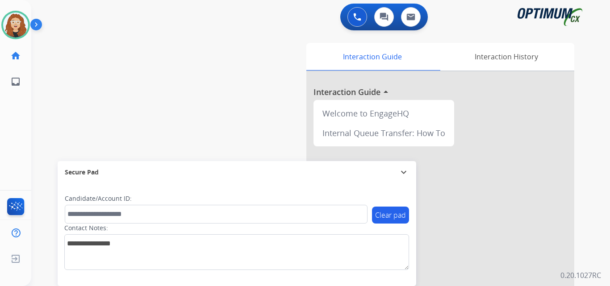
click at [52, 108] on div "swap_horiz Break voice bridge close_fullscreen Connect 3-Way Call merge_type Se…" at bounding box center [309, 218] width 557 height 372
click at [52, 95] on div "swap_horiz Break voice bridge close_fullscreen Connect 3-Way Call merge_type Se…" at bounding box center [309, 218] width 557 height 372
click at [52, 133] on div "swap_horiz Break voice bridge close_fullscreen Connect 3-Way Call merge_type Se…" at bounding box center [309, 218] width 557 height 372
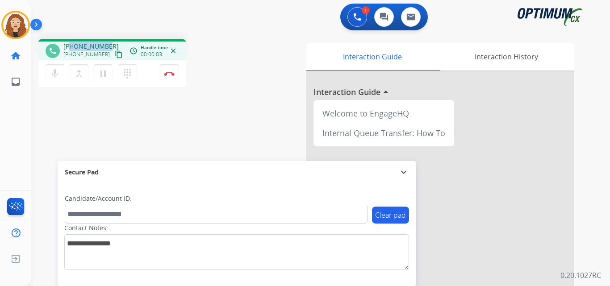
drag, startPoint x: 71, startPoint y: 46, endPoint x: 107, endPoint y: 42, distance: 35.9
click at [107, 42] on div "[PHONE_NUMBER] [PHONE_NUMBER] content_copy" at bounding box center [93, 51] width 61 height 18
click at [169, 76] on button "Disconnect" at bounding box center [169, 73] width 19 height 19
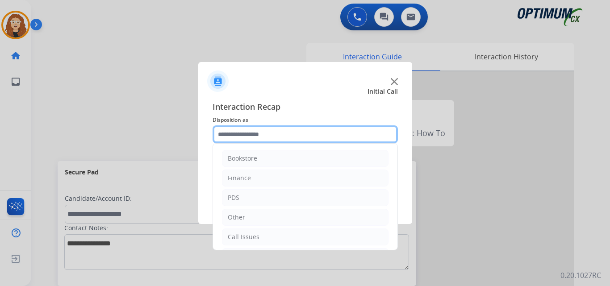
click at [230, 132] on input "text" at bounding box center [304, 134] width 185 height 18
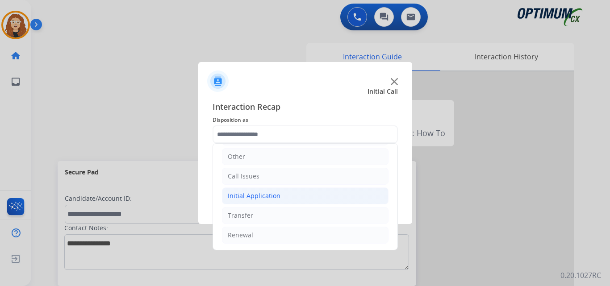
click at [268, 192] on div "Initial Application" at bounding box center [254, 195] width 53 height 9
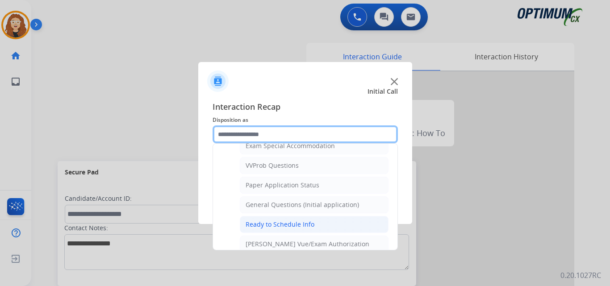
scroll to position [470, 0]
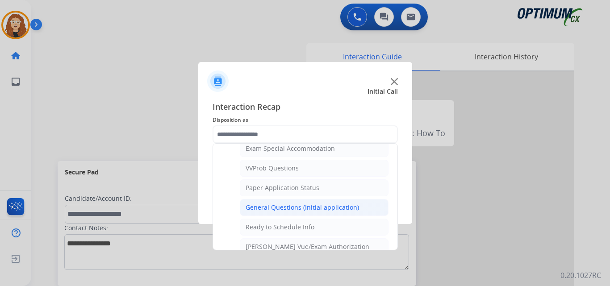
click at [349, 208] on div "General Questions (Initial application)" at bounding box center [301, 207] width 113 height 9
type input "**********"
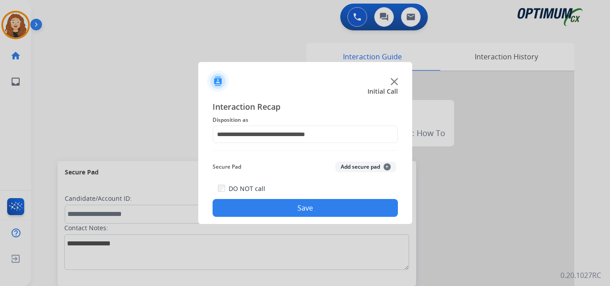
click at [343, 208] on button "Save" at bounding box center [304, 208] width 185 height 18
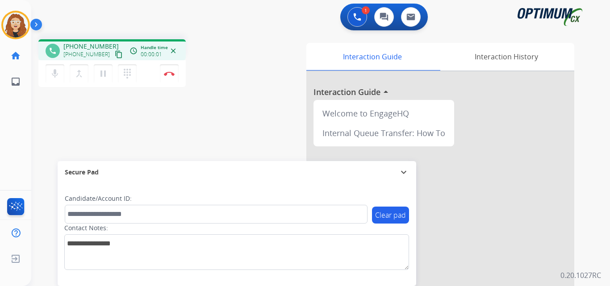
click at [356, 201] on div "Candidate/Account ID:" at bounding box center [216, 208] width 303 height 29
drag, startPoint x: 71, startPoint y: 45, endPoint x: 92, endPoint y: 45, distance: 21.4
click at [108, 42] on div "[PHONE_NUMBER] [PHONE_NUMBER] content_copy" at bounding box center [93, 51] width 61 height 18
click at [170, 74] on img at bounding box center [169, 73] width 11 height 4
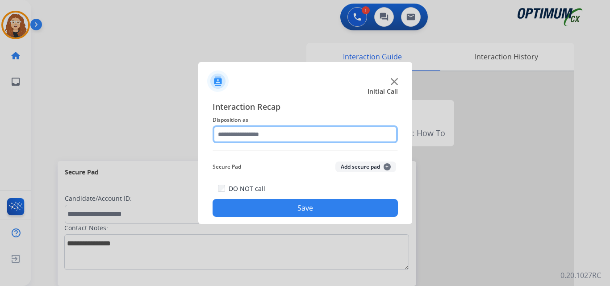
click at [239, 129] on input "text" at bounding box center [304, 134] width 185 height 18
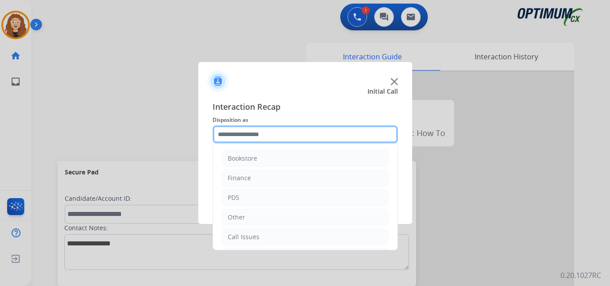
scroll to position [61, 0]
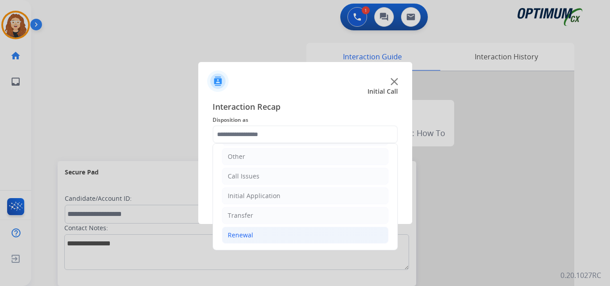
drag, startPoint x: 297, startPoint y: 236, endPoint x: 364, endPoint y: 221, distance: 68.1
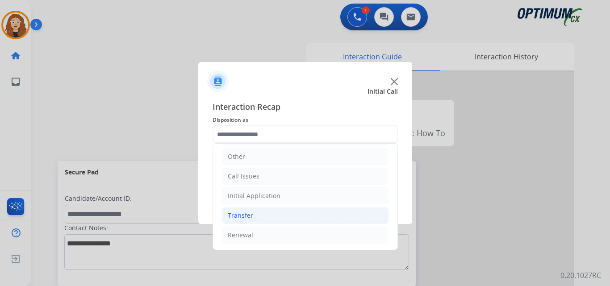
click at [297, 237] on li "Renewal" at bounding box center [305, 235] width 166 height 17
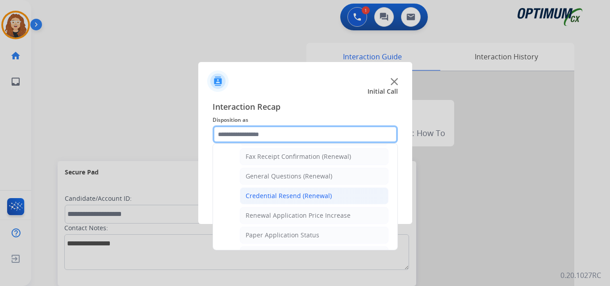
scroll to position [237, 0]
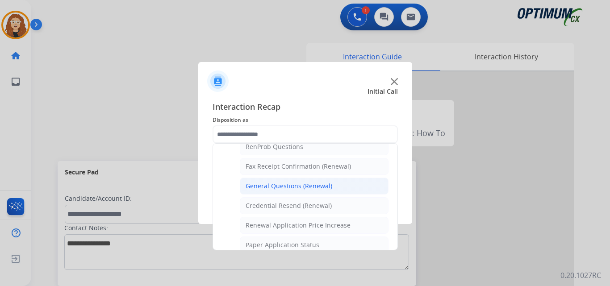
click at [299, 189] on div "General Questions (Renewal)" at bounding box center [288, 186] width 87 height 9
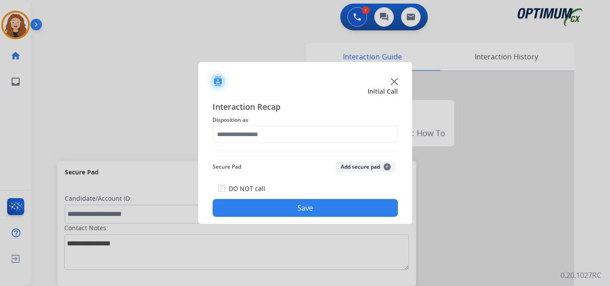
type input "**********"
drag, startPoint x: 296, startPoint y: 208, endPoint x: 277, endPoint y: 189, distance: 26.8
click at [294, 205] on button "Save" at bounding box center [304, 208] width 185 height 18
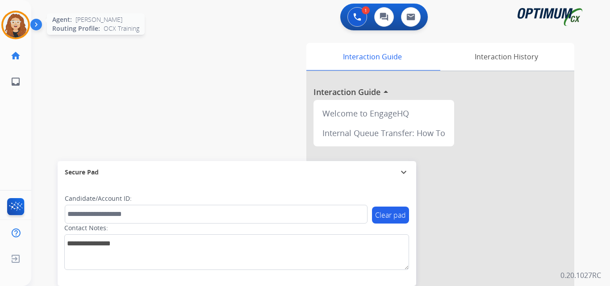
click at [20, 25] on img at bounding box center [15, 24] width 25 height 25
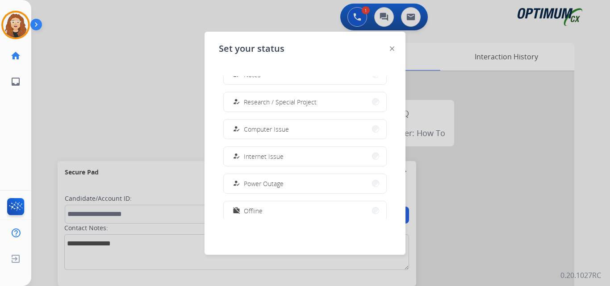
scroll to position [223, 0]
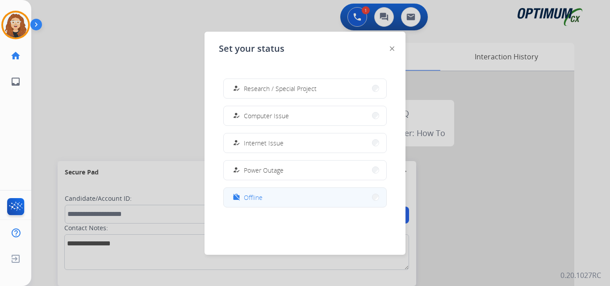
click at [306, 195] on button "work_off Offline" at bounding box center [305, 197] width 162 height 19
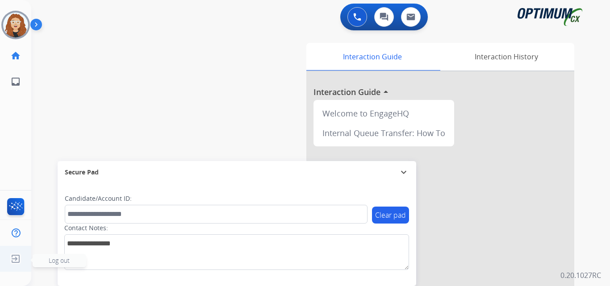
click at [17, 260] on img at bounding box center [16, 258] width 16 height 17
click at [40, 261] on span "Log out" at bounding box center [60, 260] width 54 height 13
